Goal: Task Accomplishment & Management: Use online tool/utility

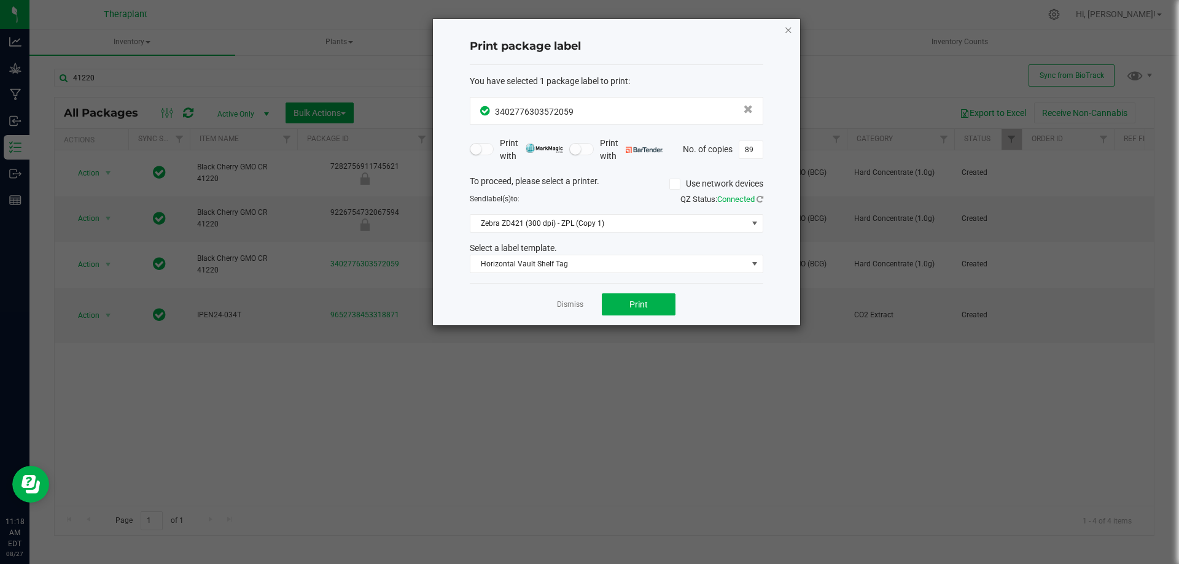
click at [786, 32] on icon "button" at bounding box center [788, 29] width 9 height 15
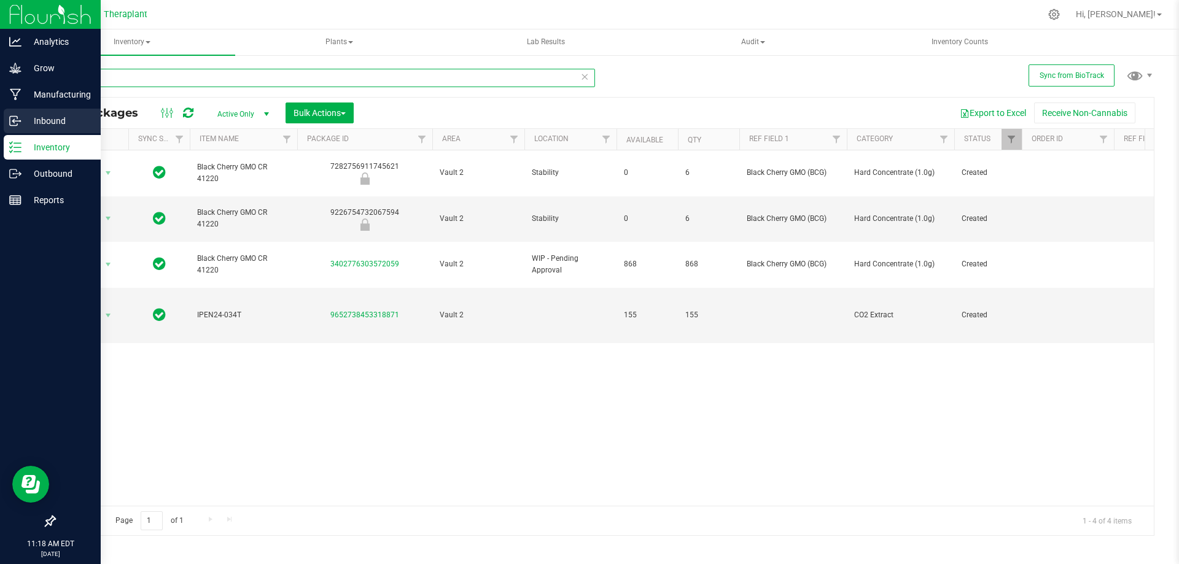
drag, startPoint x: 290, startPoint y: 75, endPoint x: 0, endPoint y: 123, distance: 293.8
click at [0, 121] on div "Analytics Grow Manufacturing Inbound Inventory Outbound Reports 11:18 AM EDT [D…" at bounding box center [589, 282] width 1179 height 564
type input "41214"
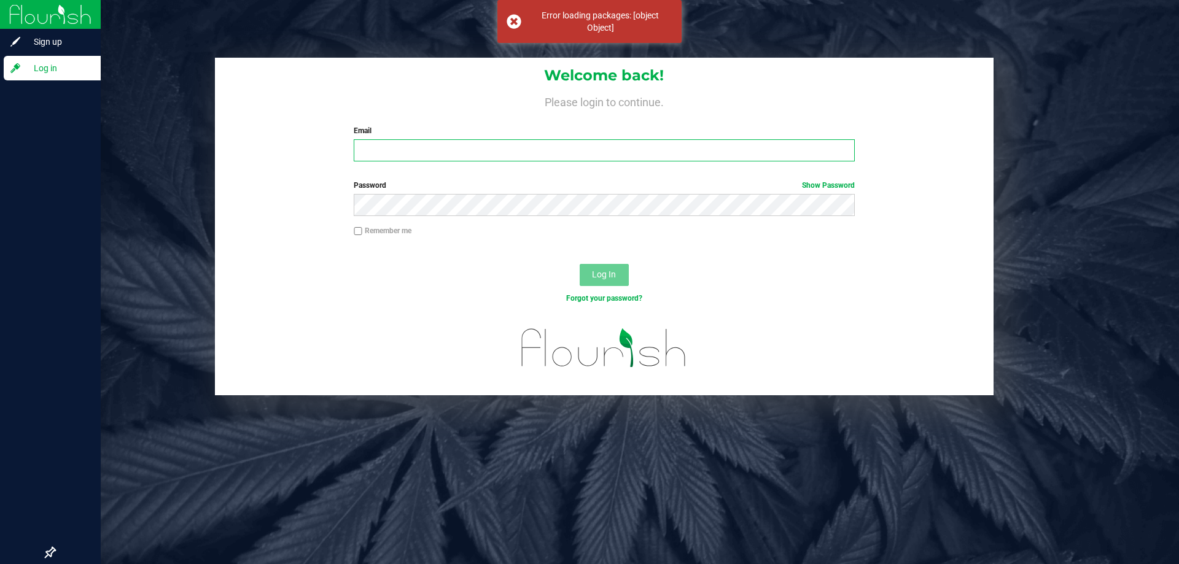
click at [527, 152] on input "Email" at bounding box center [604, 150] width 500 height 22
type input "[PERSON_NAME][EMAIL_ADDRESS][DOMAIN_NAME]"
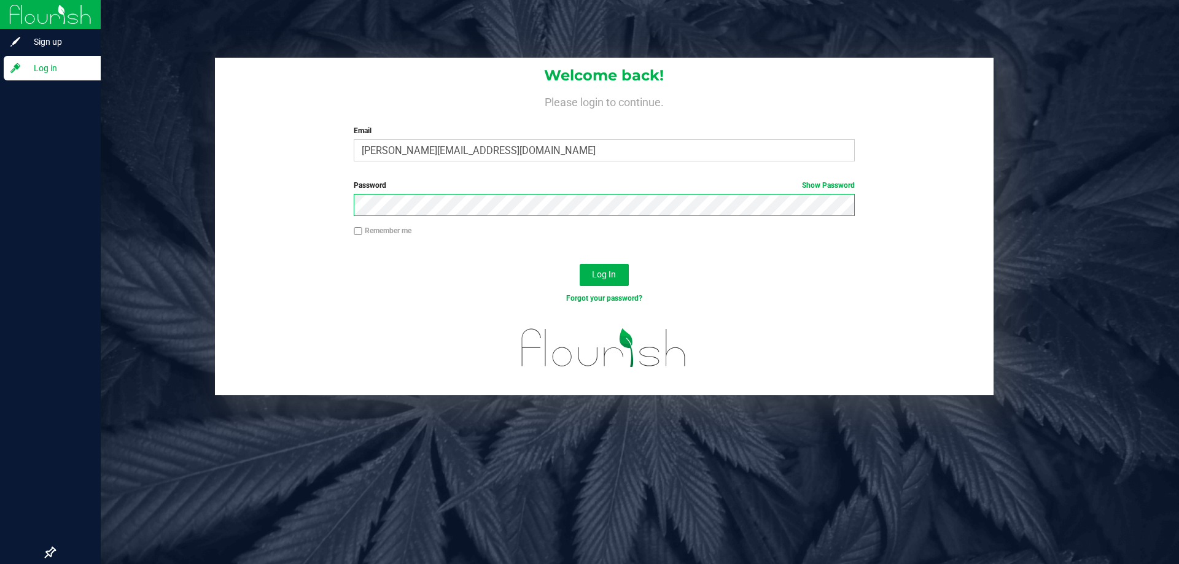
click at [580, 264] on button "Log In" at bounding box center [604, 275] width 49 height 22
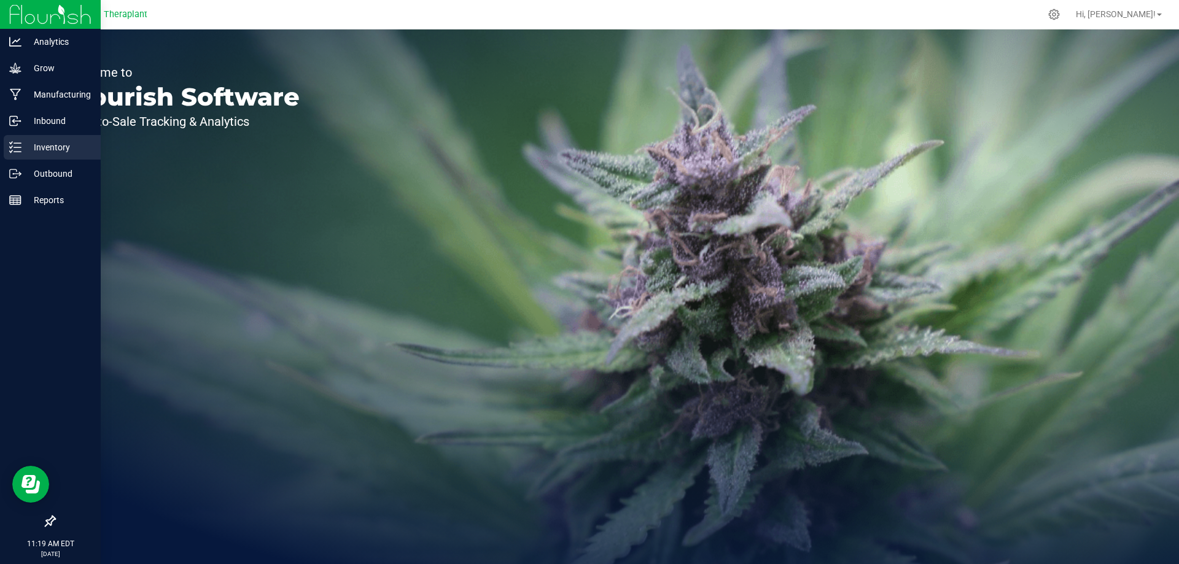
click at [13, 143] on icon at bounding box center [15, 147] width 12 height 12
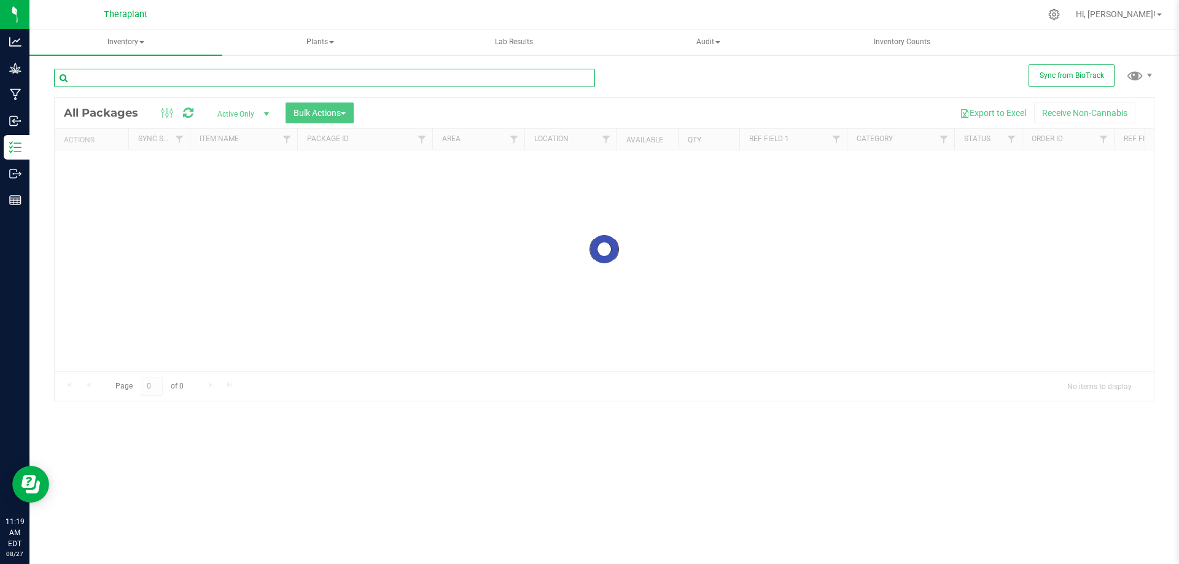
click at [157, 78] on input "text" at bounding box center [324, 78] width 541 height 18
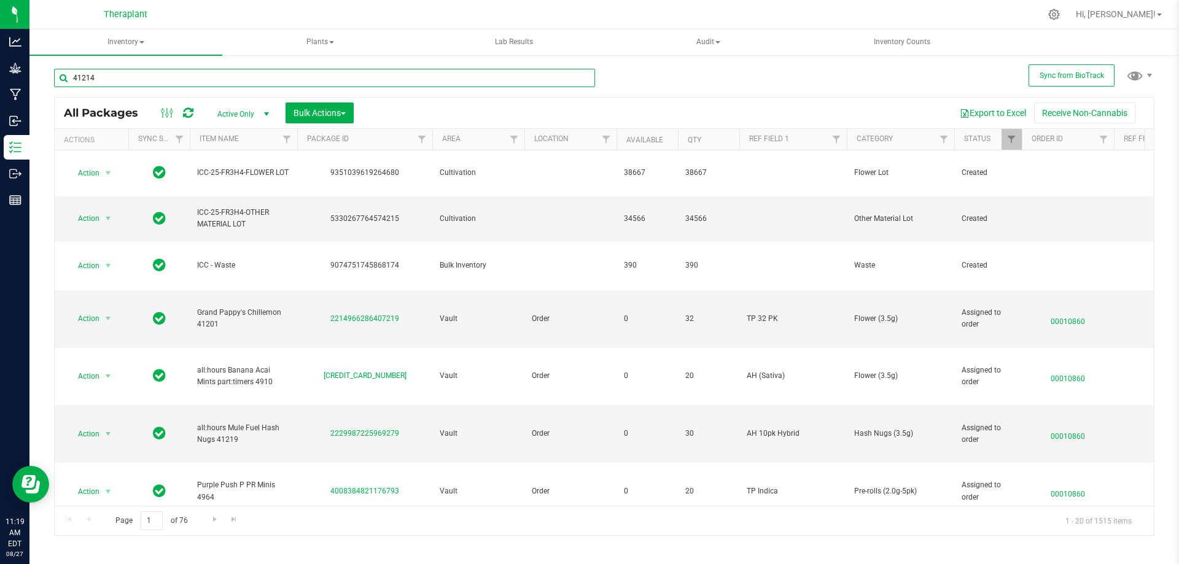
type input "41214"
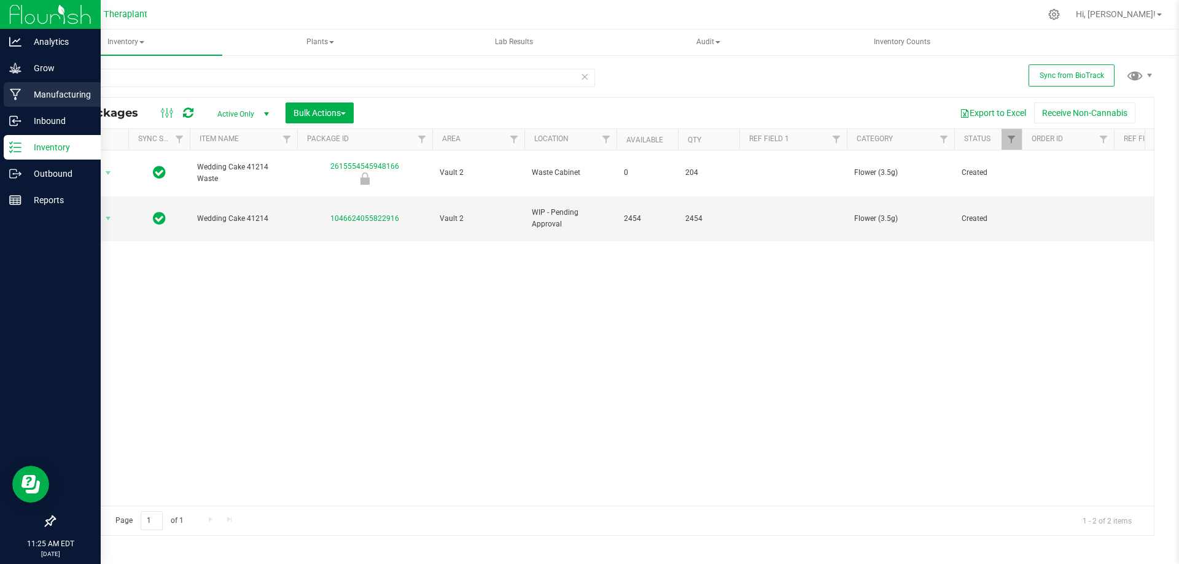
click at [40, 95] on p "Manufacturing" at bounding box center [58, 94] width 74 height 15
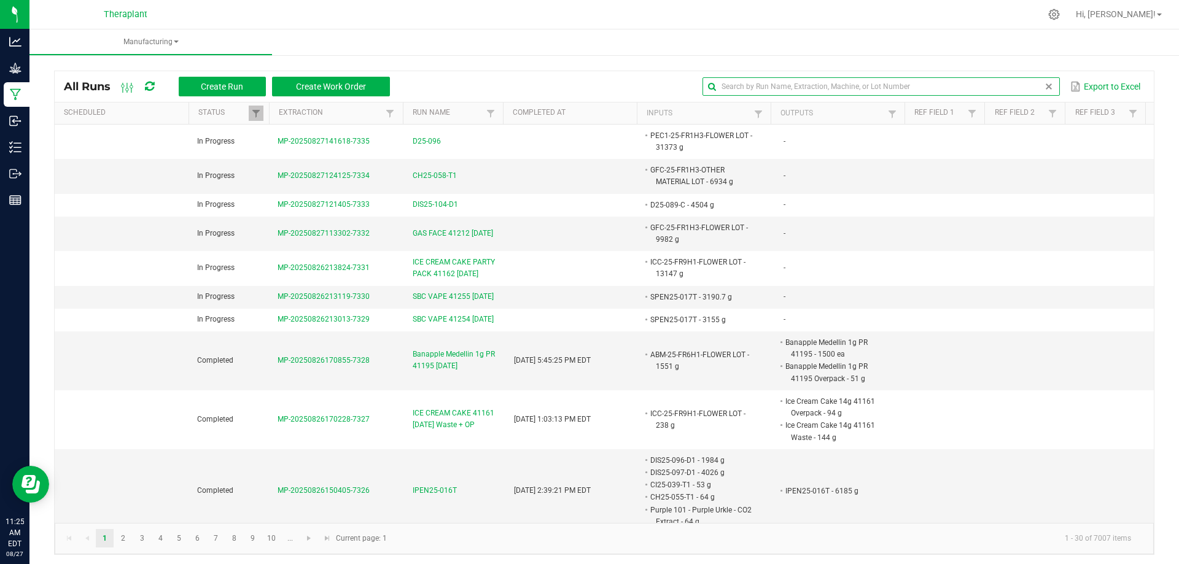
click at [1030, 85] on input "text" at bounding box center [881, 86] width 357 height 18
type input "41214"
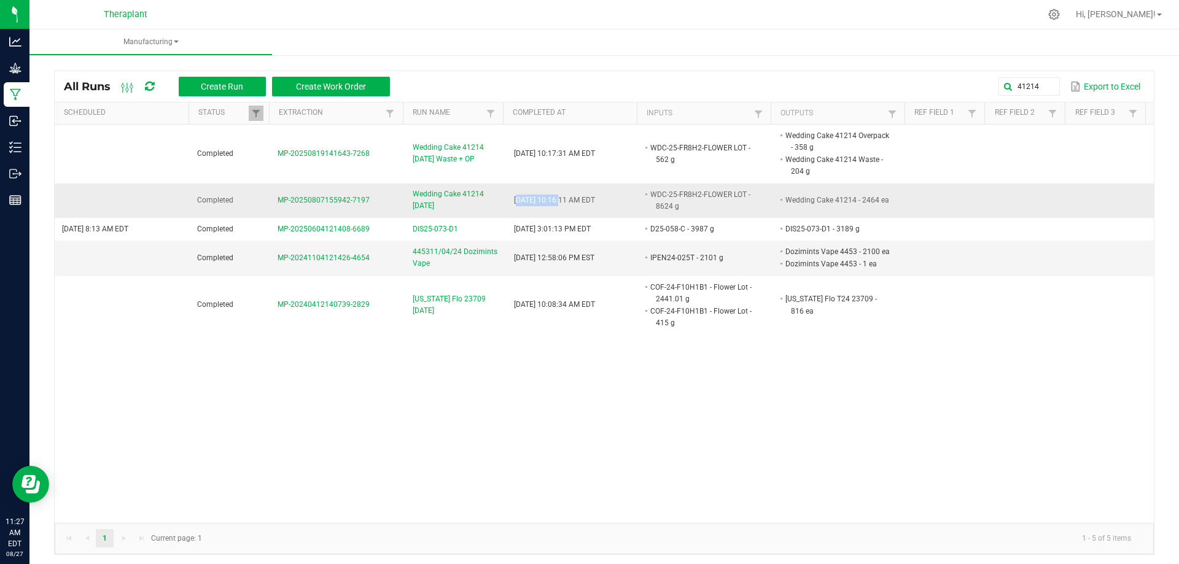
drag, startPoint x: 508, startPoint y: 197, endPoint x: 548, endPoint y: 198, distance: 39.3
click at [548, 198] on span "[DATE] 10:16:11 AM EDT" at bounding box center [554, 200] width 81 height 9
drag, startPoint x: 642, startPoint y: 193, endPoint x: 690, endPoint y: 191, distance: 48.0
click at [690, 190] on li "WDC-25-FR8H2-FLOWER LOT - 8624 g" at bounding box center [701, 201] width 107 height 24
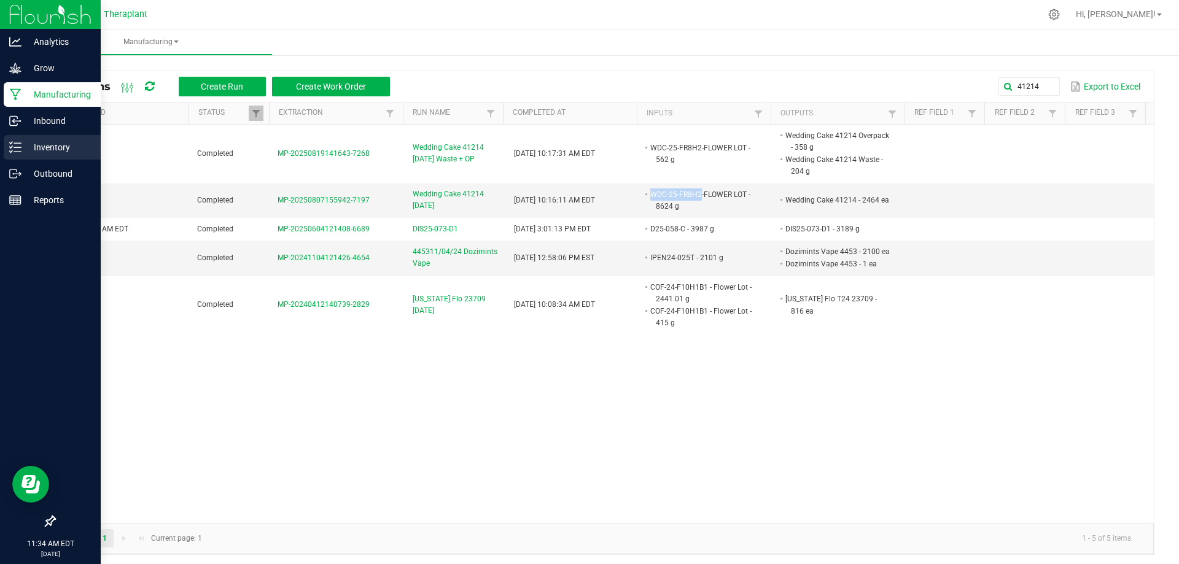
click at [36, 144] on p "Inventory" at bounding box center [58, 147] width 74 height 15
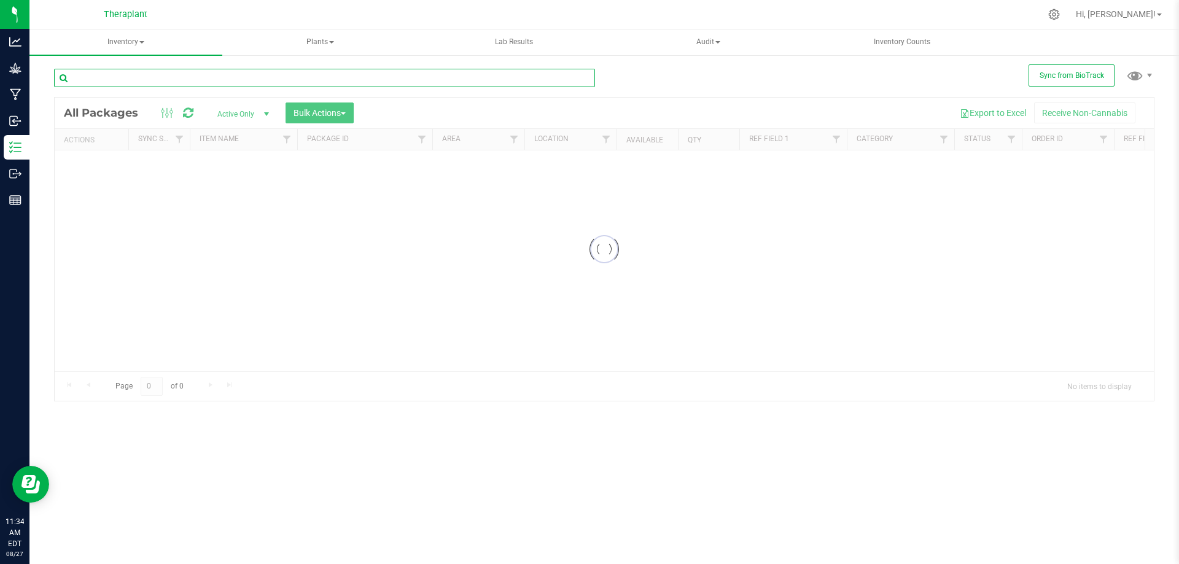
click at [300, 80] on input "text" at bounding box center [324, 78] width 541 height 18
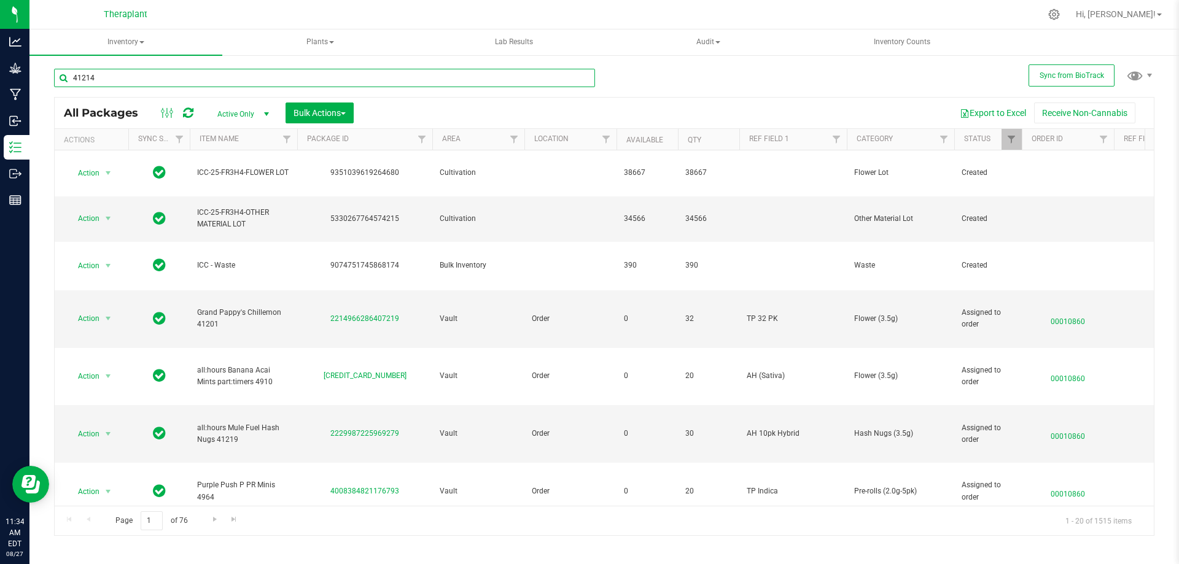
type input "41214"
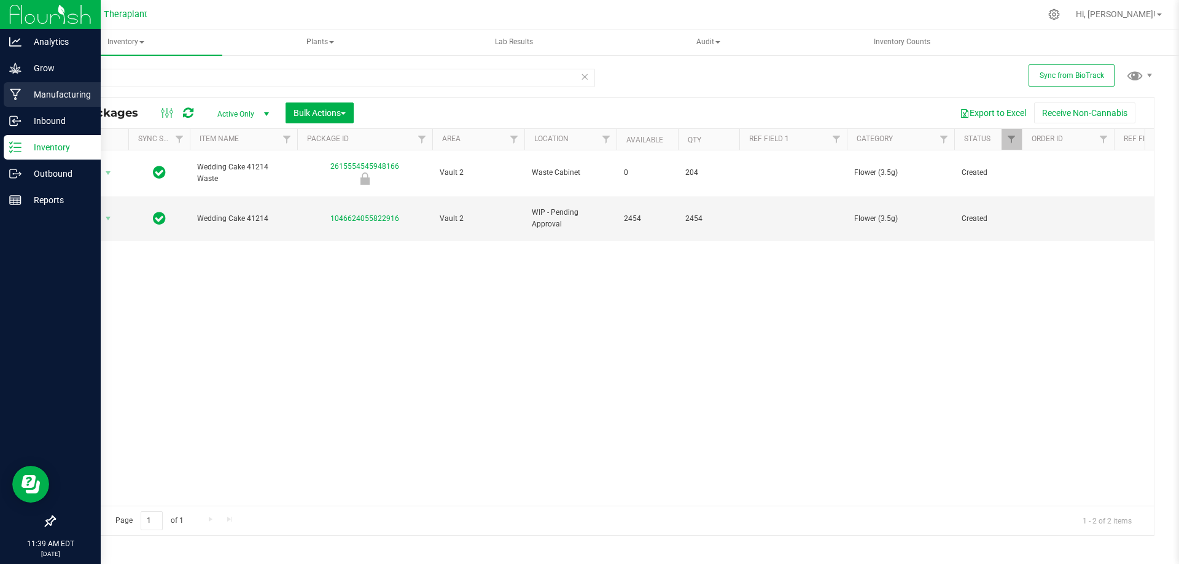
click at [19, 94] on icon at bounding box center [16, 94] width 12 height 12
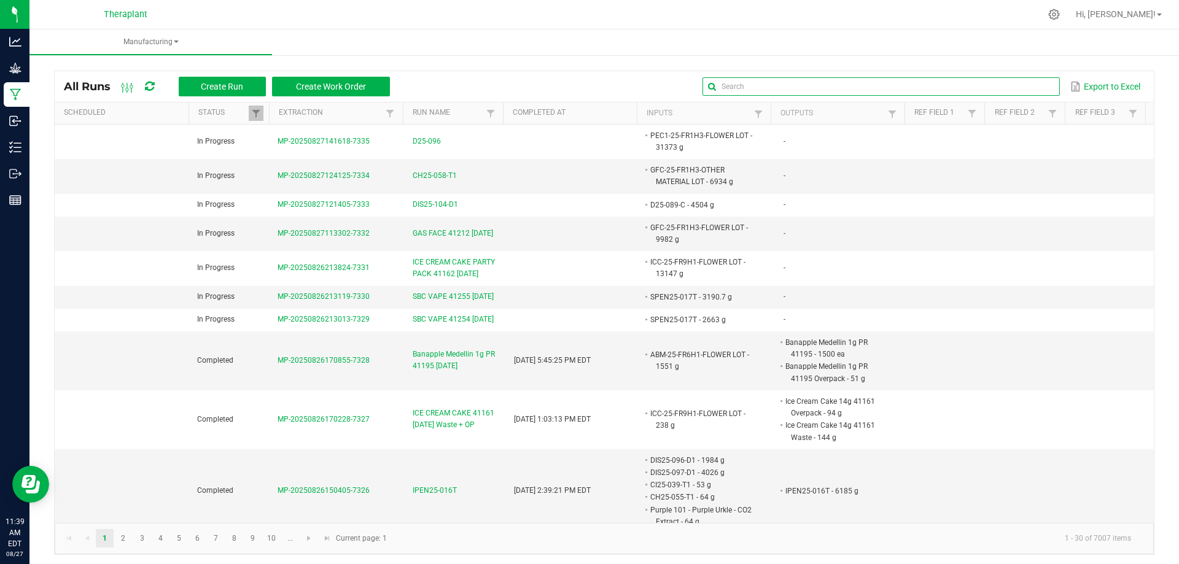
click at [1026, 80] on input "text" at bounding box center [881, 86] width 357 height 18
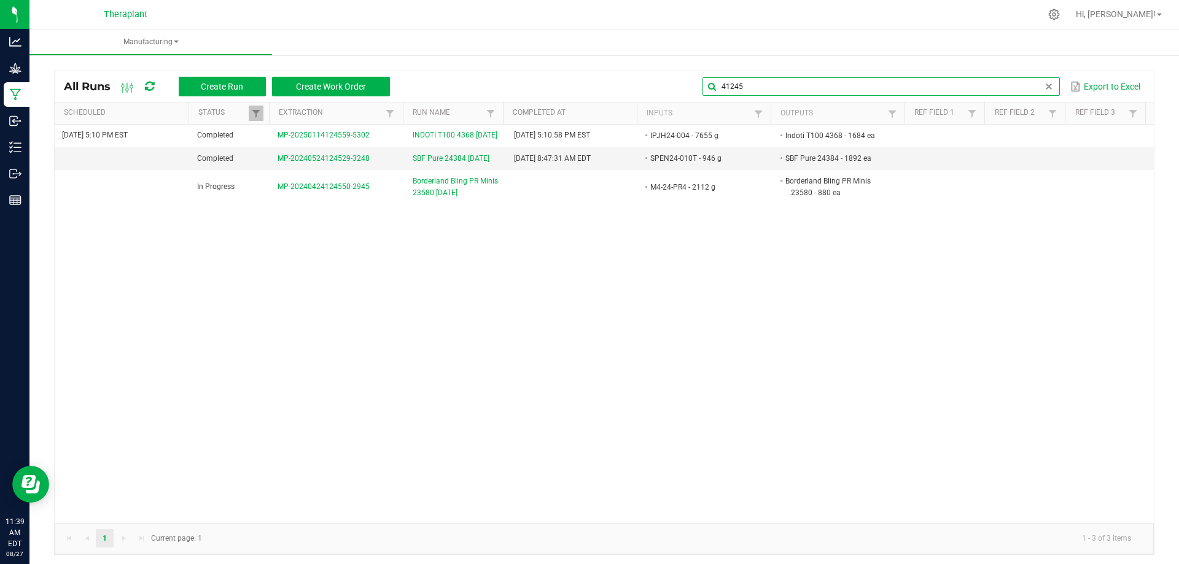
type input "41245"
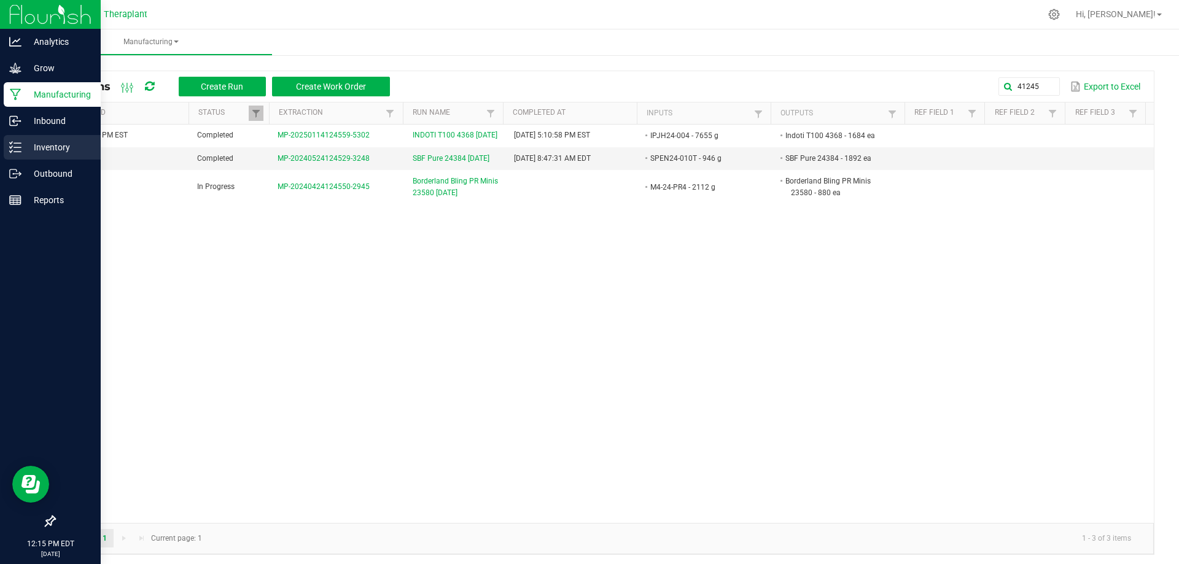
click at [26, 144] on p "Inventory" at bounding box center [58, 147] width 74 height 15
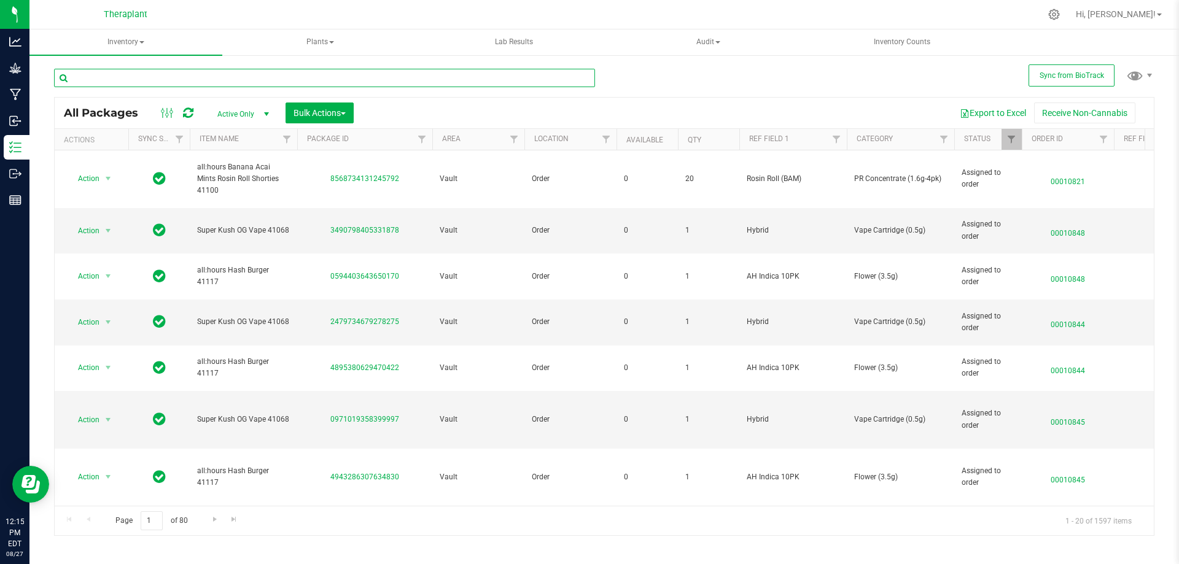
click at [228, 79] on input "text" at bounding box center [324, 78] width 541 height 18
type input "41214"
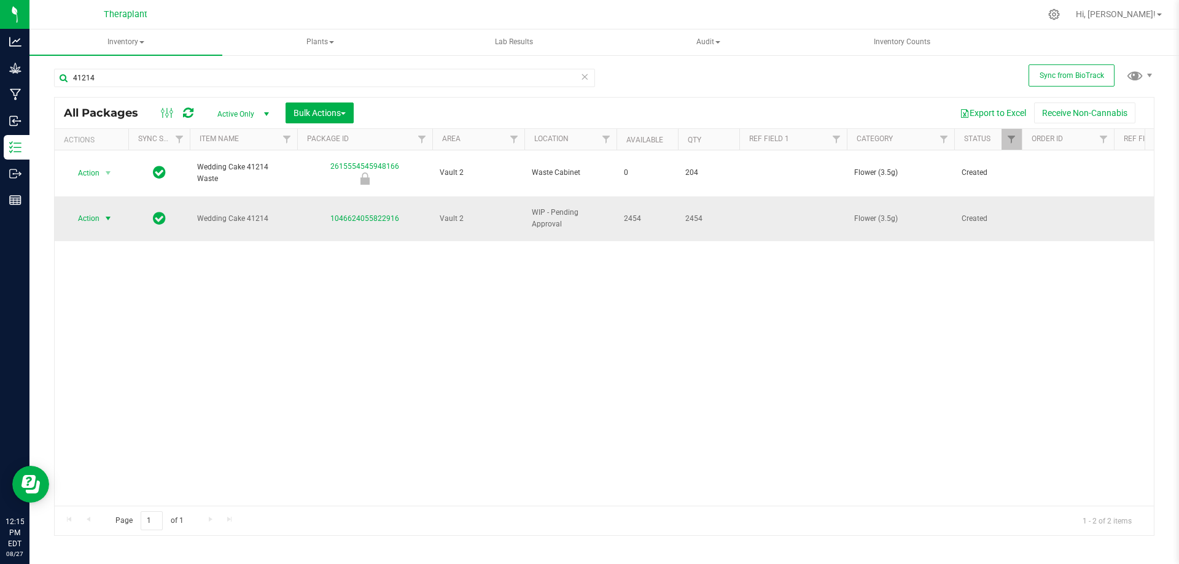
click at [93, 210] on span "Action" at bounding box center [83, 218] width 33 height 17
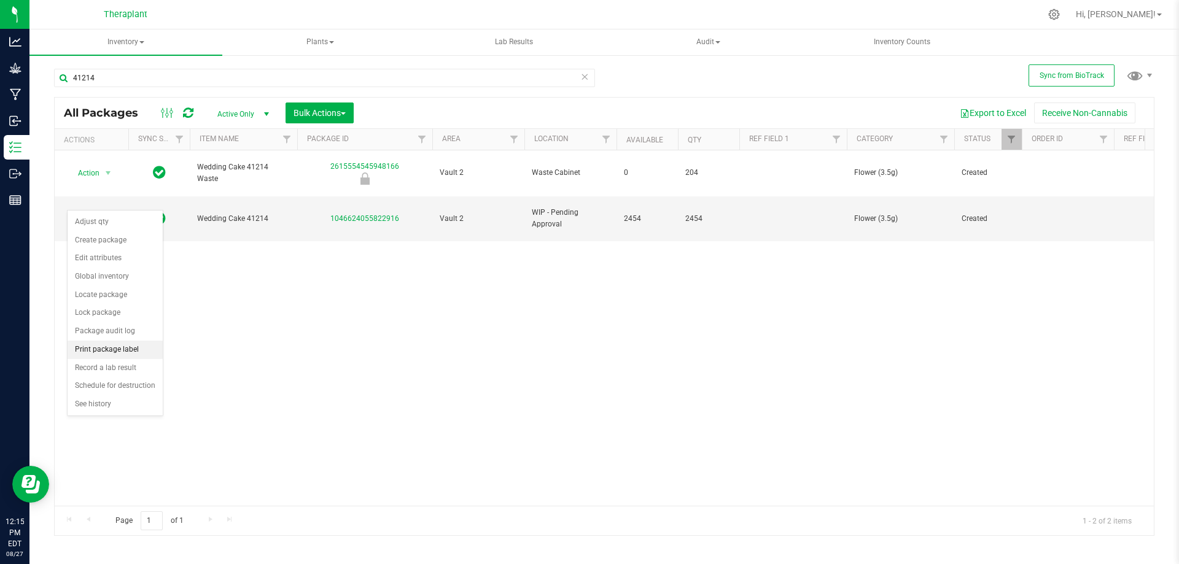
click at [137, 345] on li "Print package label" at bounding box center [115, 350] width 95 height 18
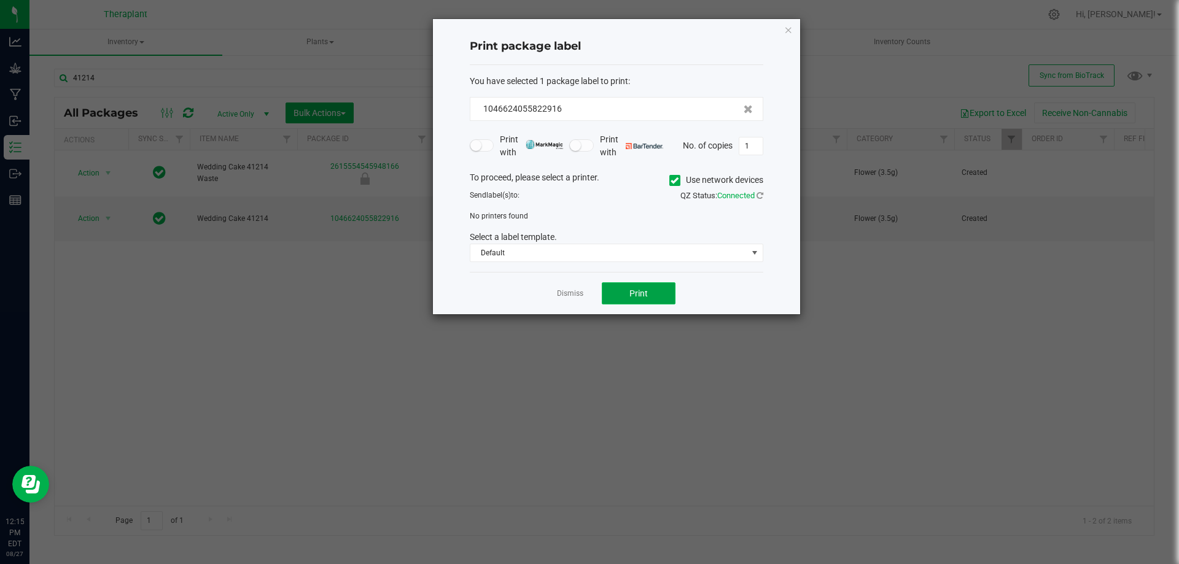
click at [621, 302] on button "Print" at bounding box center [639, 293] width 74 height 22
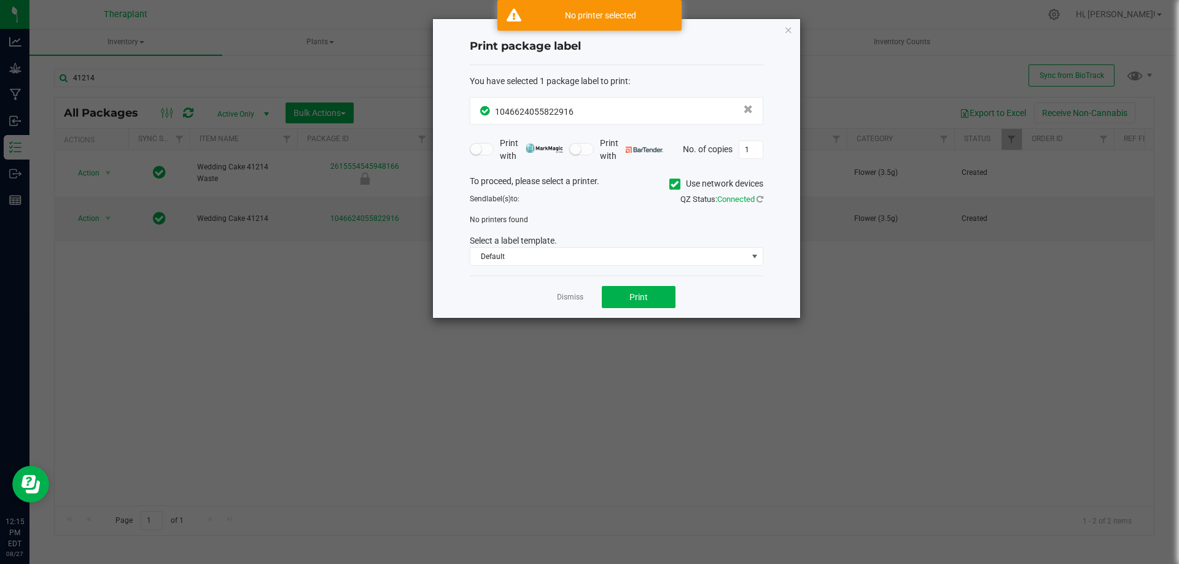
click at [673, 184] on icon at bounding box center [675, 184] width 8 height 0
click at [0, 0] on input "Use network devices" at bounding box center [0, 0] width 0 height 0
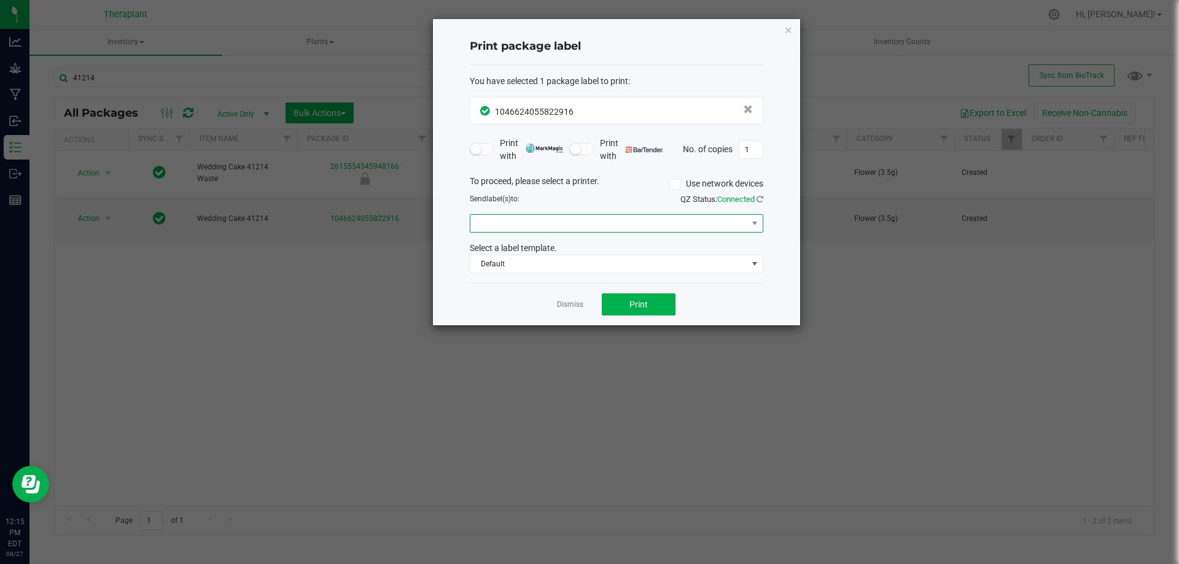
click at [645, 224] on span at bounding box center [608, 223] width 277 height 17
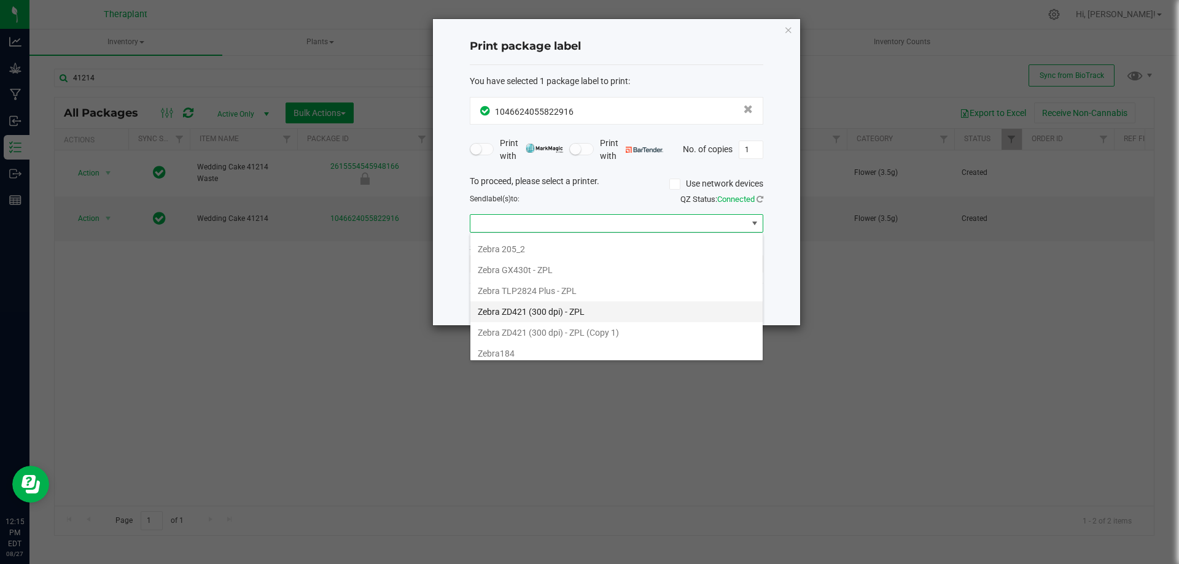
scroll to position [629, 0]
click at [621, 322] on 1\) "Zebra ZD421 (300 dpi) - ZPL (Copy 1)" at bounding box center [616, 327] width 292 height 21
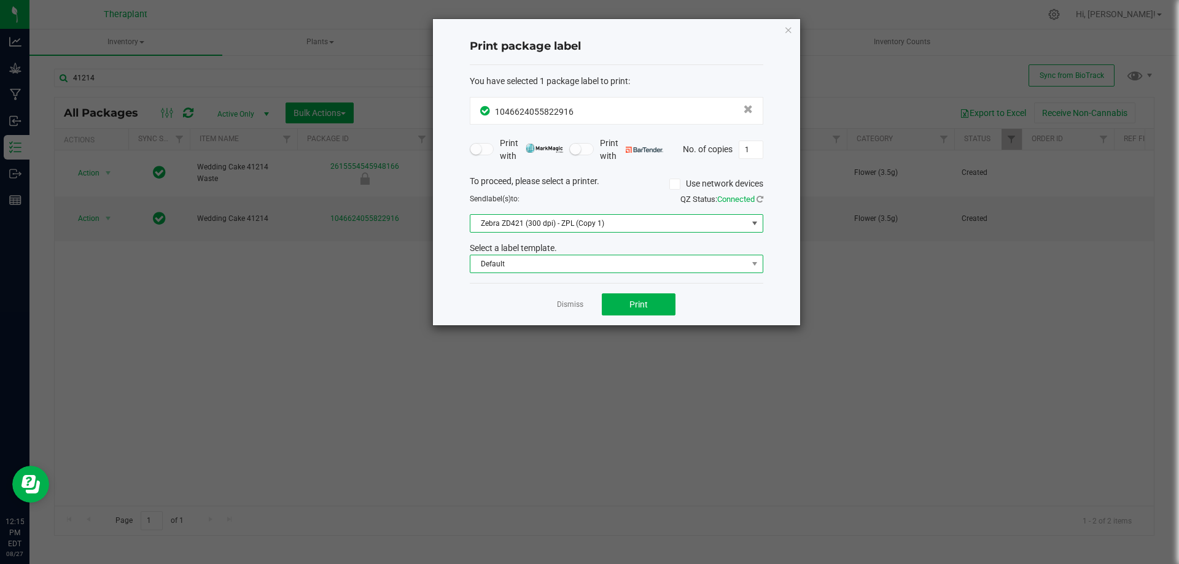
click at [586, 268] on span "Default" at bounding box center [608, 263] width 277 height 17
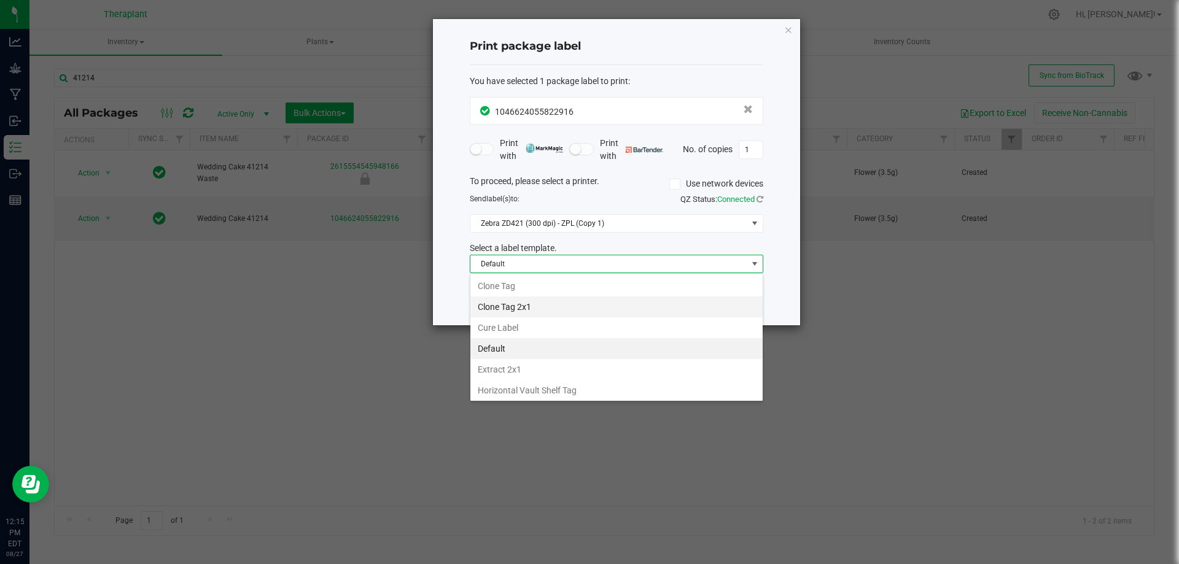
scroll to position [85, 0]
click at [578, 360] on li "Horizontal Vault Shelf Tag" at bounding box center [616, 369] width 292 height 21
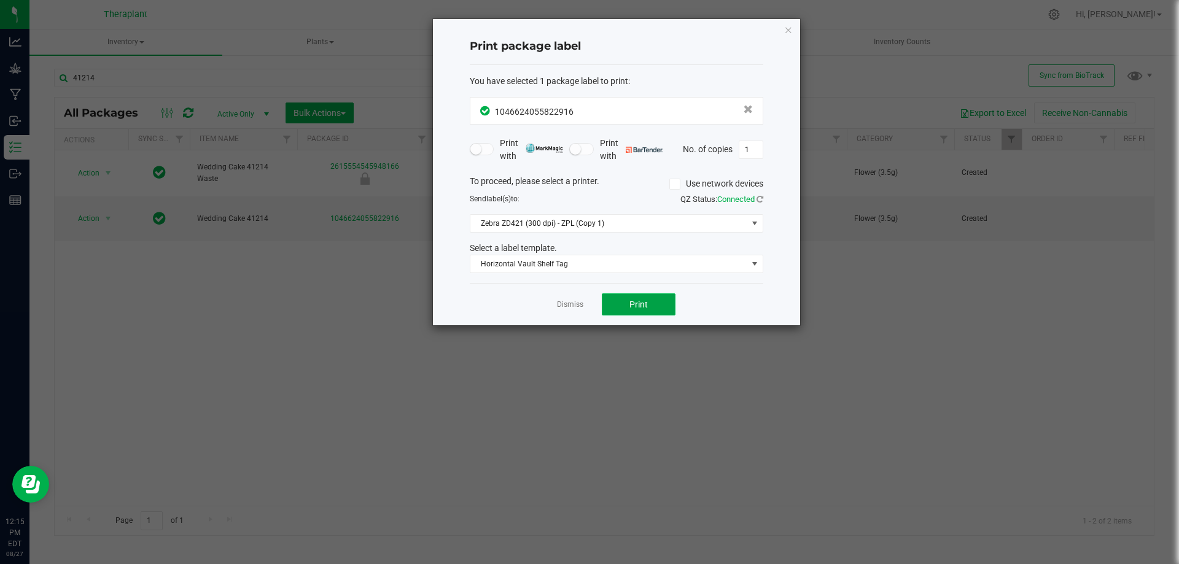
click at [625, 308] on button "Print" at bounding box center [639, 305] width 74 height 22
click at [788, 27] on icon "button" at bounding box center [788, 29] width 9 height 15
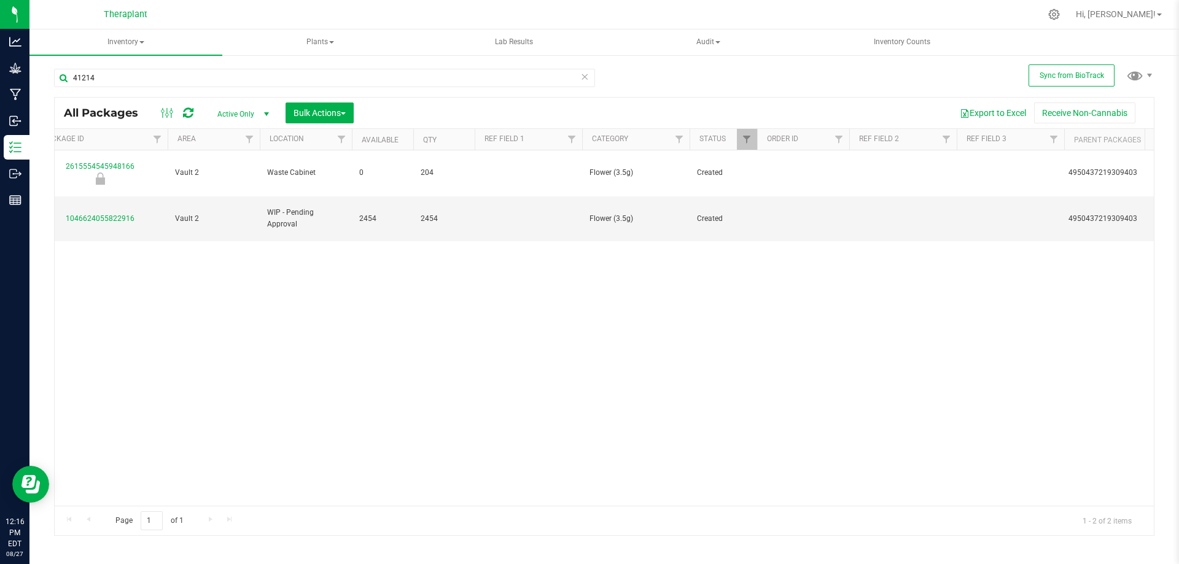
scroll to position [0, 0]
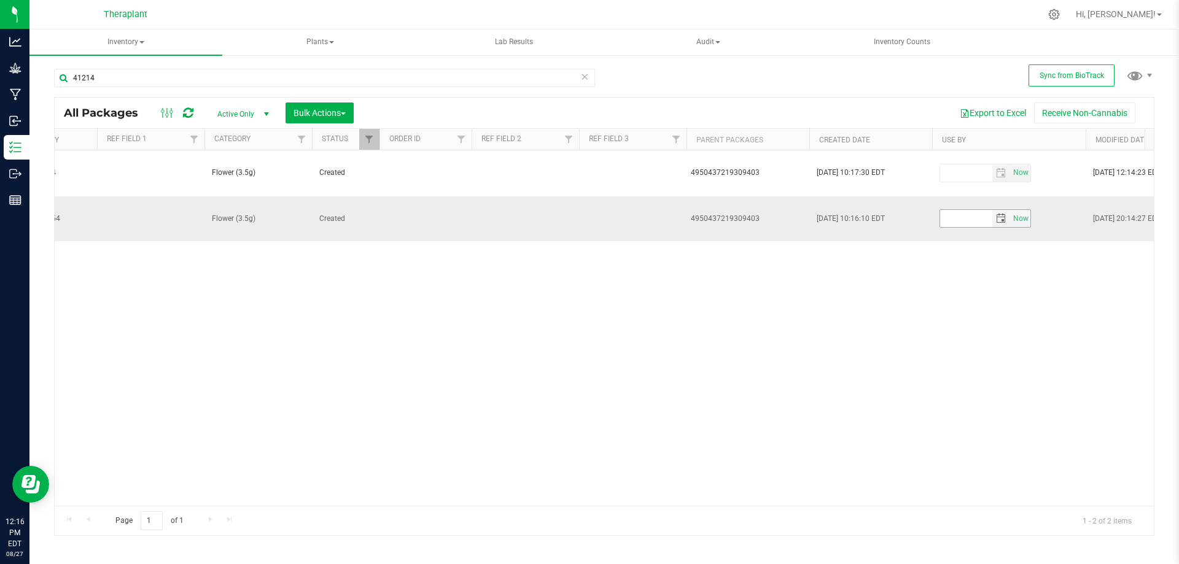
click at [1003, 214] on span "select" at bounding box center [1001, 219] width 10 height 10
click at [1004, 225] on link "[DATE]" at bounding box center [1005, 226] width 132 height 19
click at [1057, 226] on span "Next" at bounding box center [1060, 224] width 10 height 10
click at [1058, 297] on link "Aug" at bounding box center [1051, 293] width 31 height 31
click at [991, 340] on link "25" at bounding box center [987, 345] width 18 height 19
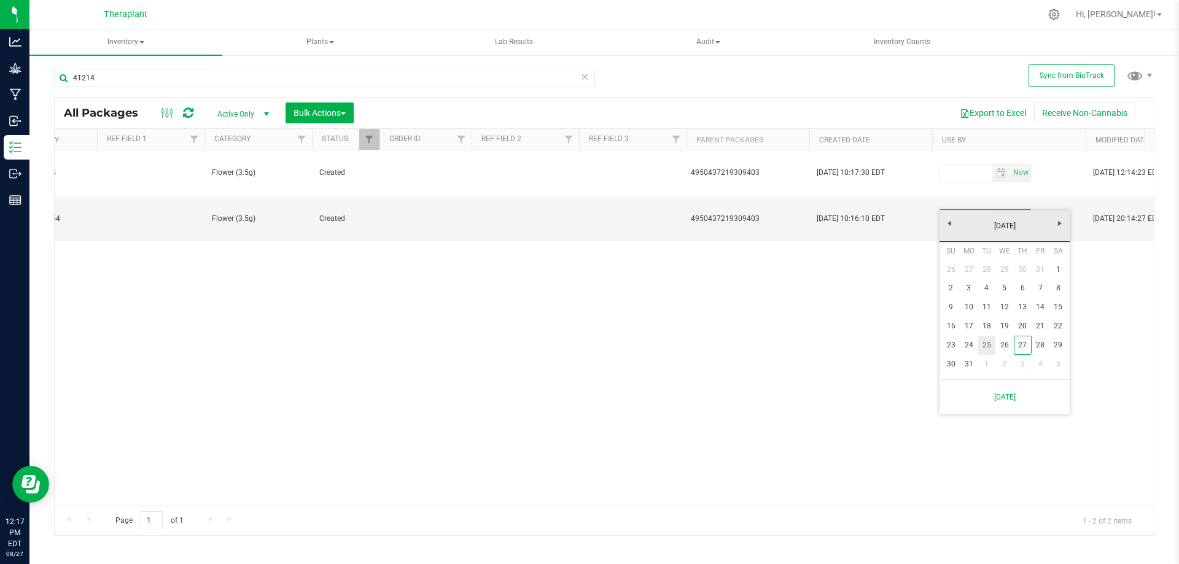
type input "[DATE]"
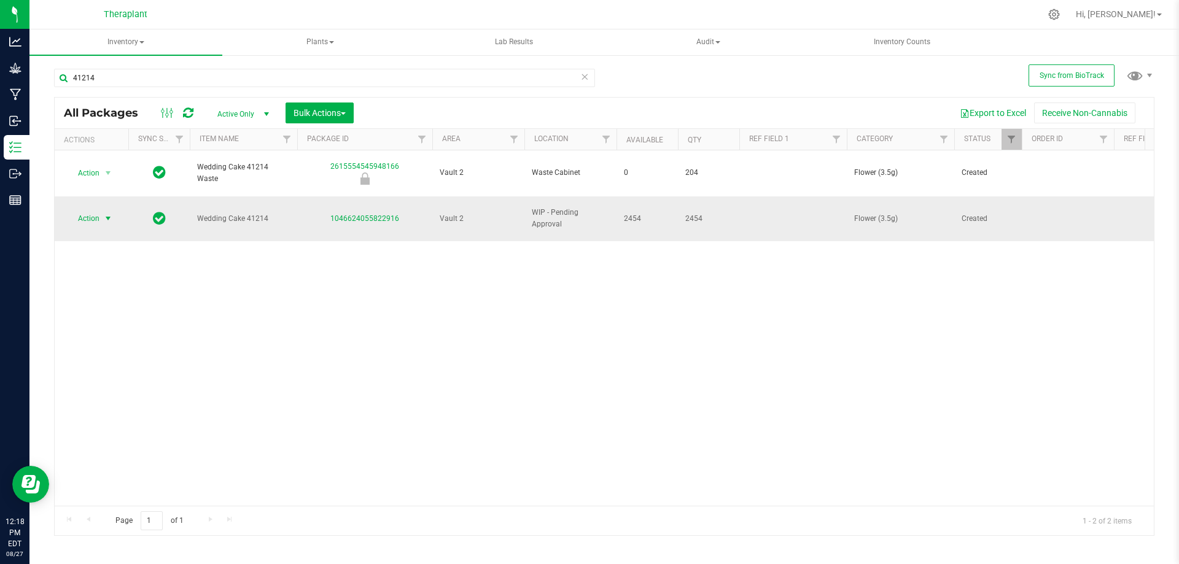
click at [92, 210] on span "Action" at bounding box center [83, 218] width 33 height 17
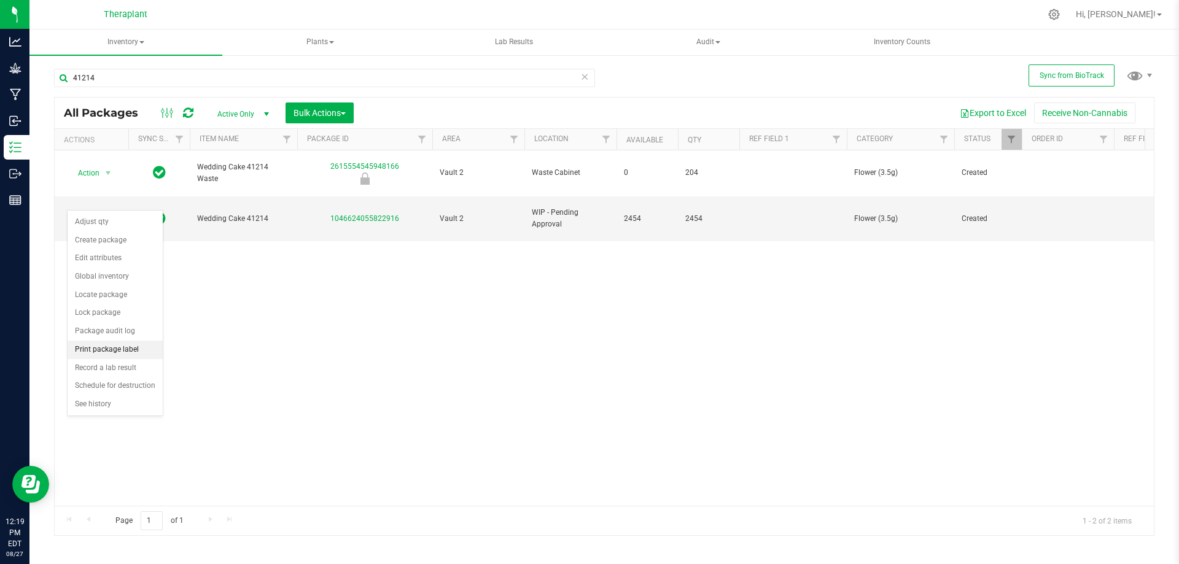
click at [127, 352] on li "Print package label" at bounding box center [115, 350] width 95 height 18
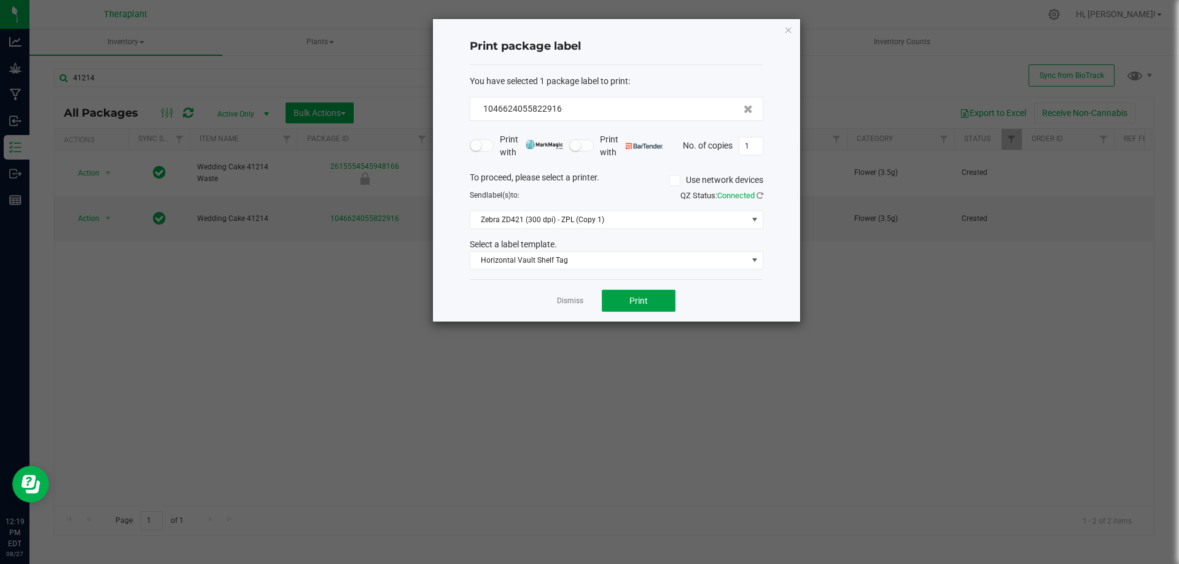
click at [630, 303] on span "Print" at bounding box center [638, 301] width 18 height 10
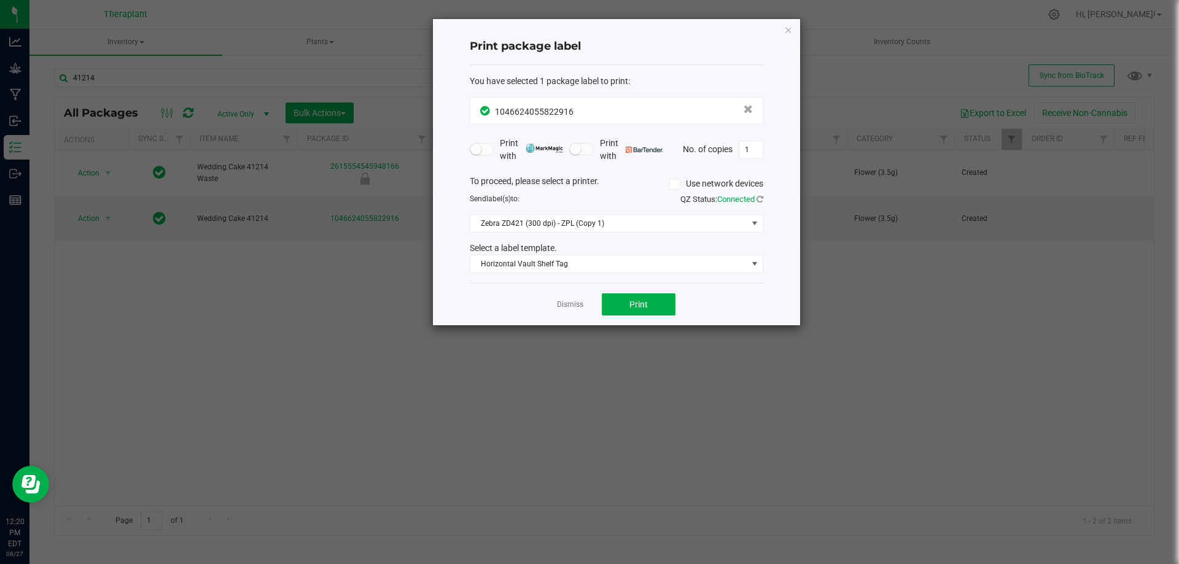
click at [756, 163] on form "You have selected 1 package label to print : 1046624055822916 Print with Print …" at bounding box center [617, 174] width 294 height 199
click at [747, 149] on input "1" at bounding box center [750, 149] width 23 height 17
type input "78"
click at [643, 302] on span "Print" at bounding box center [638, 305] width 18 height 10
